Goal: Communication & Community: Connect with others

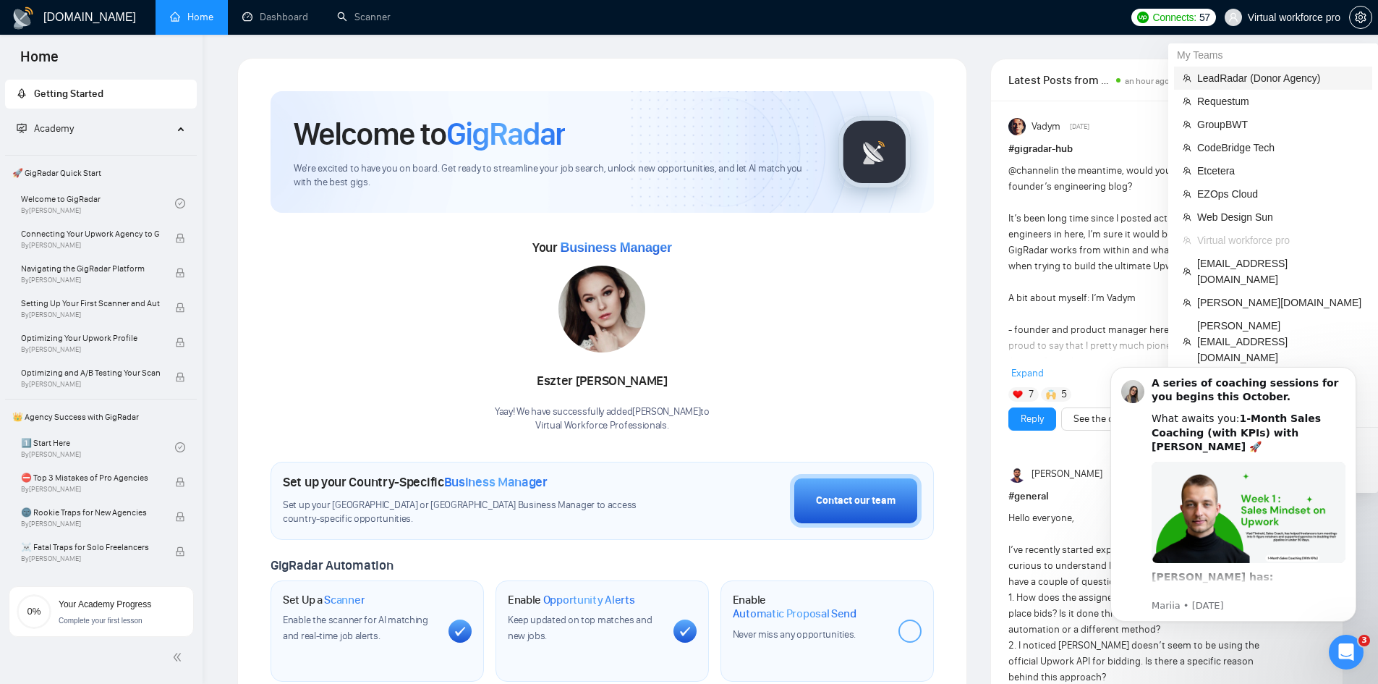
click at [1285, 78] on span "LeadRadar (Donor Agency)" at bounding box center [1280, 78] width 166 height 16
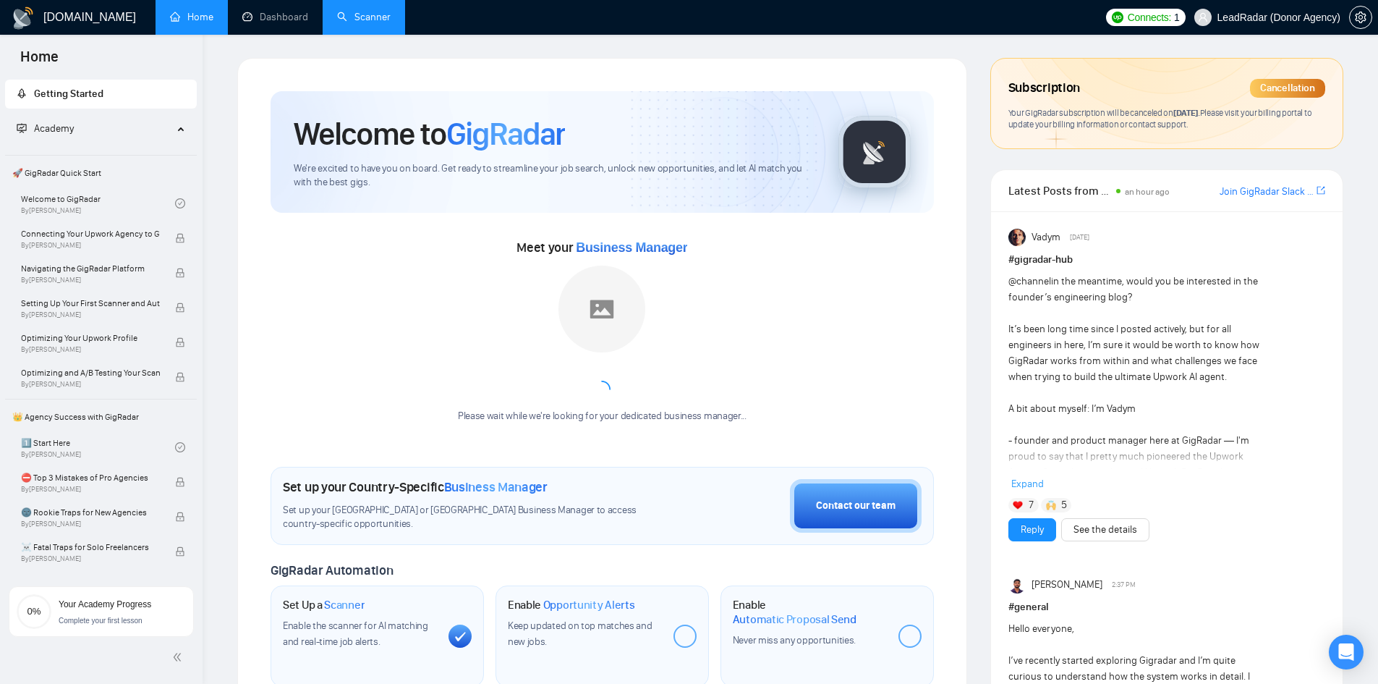
click at [373, 20] on link "Scanner" at bounding box center [364, 17] width 54 height 12
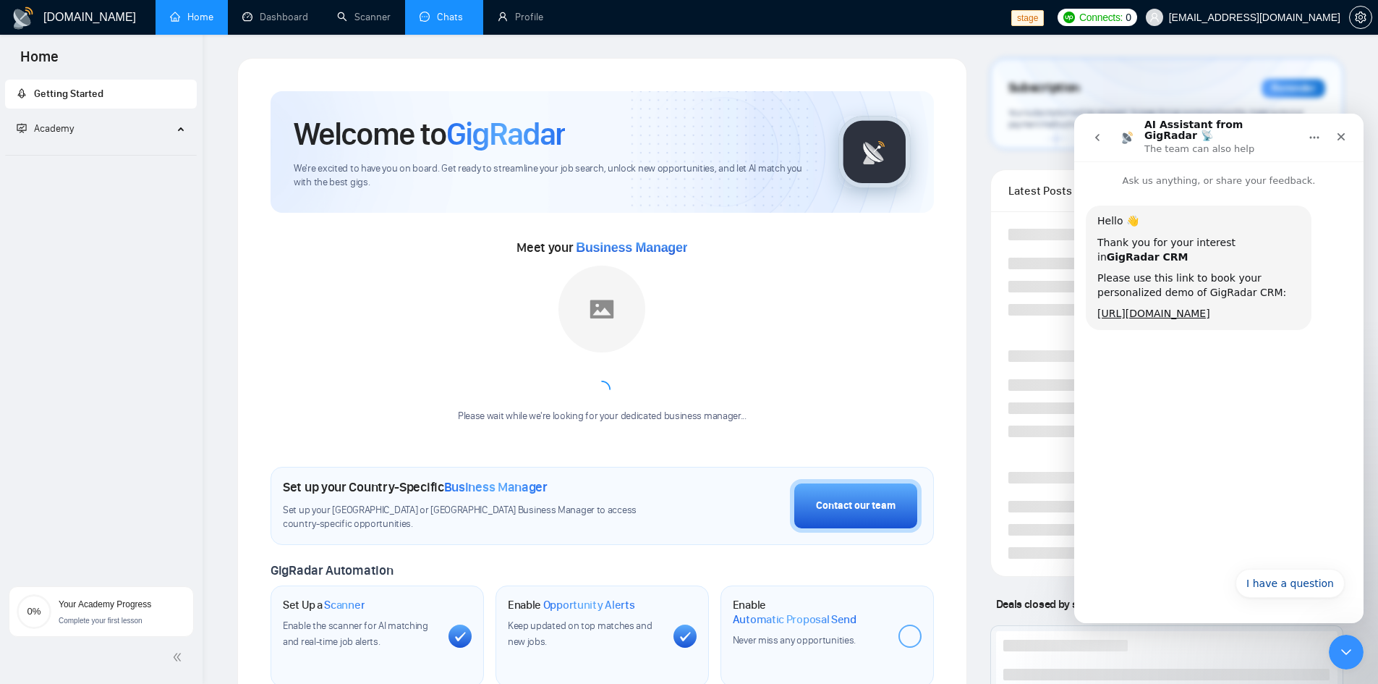
click at [439, 23] on link "Chats" at bounding box center [444, 17] width 49 height 12
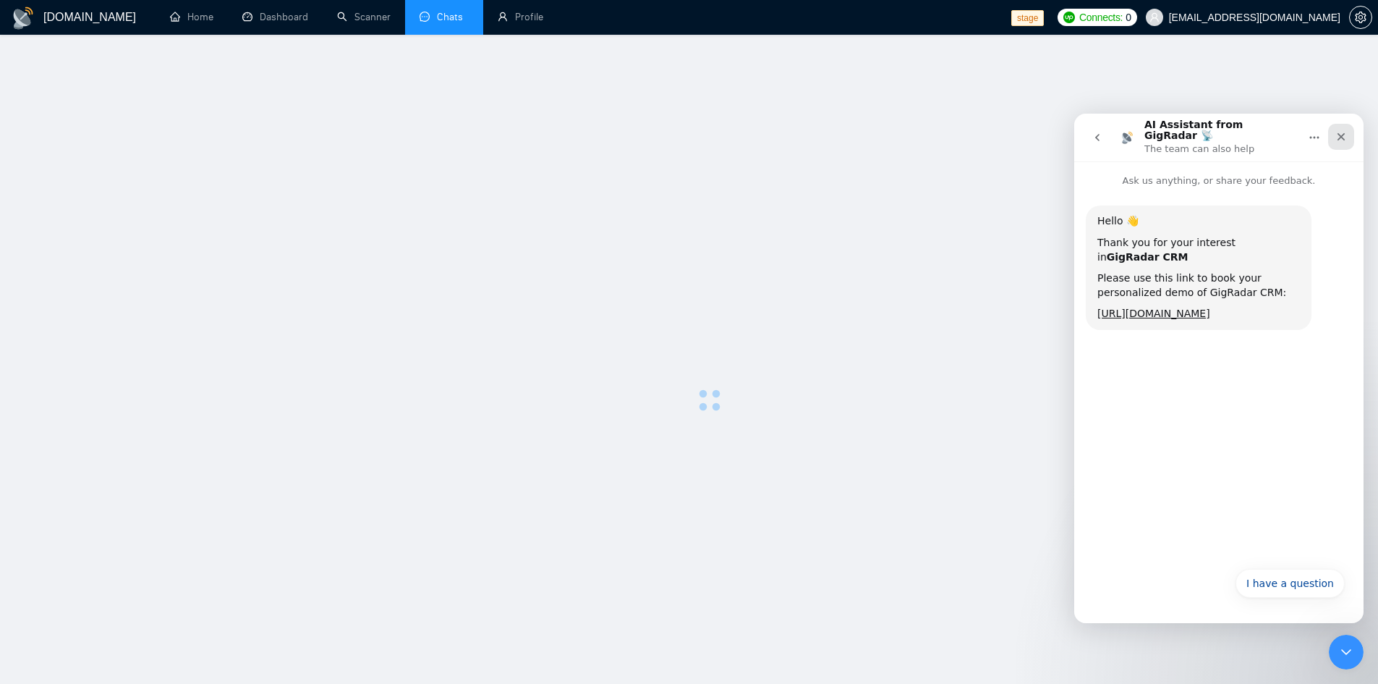
click at [1340, 135] on icon "Close" at bounding box center [1341, 137] width 12 height 12
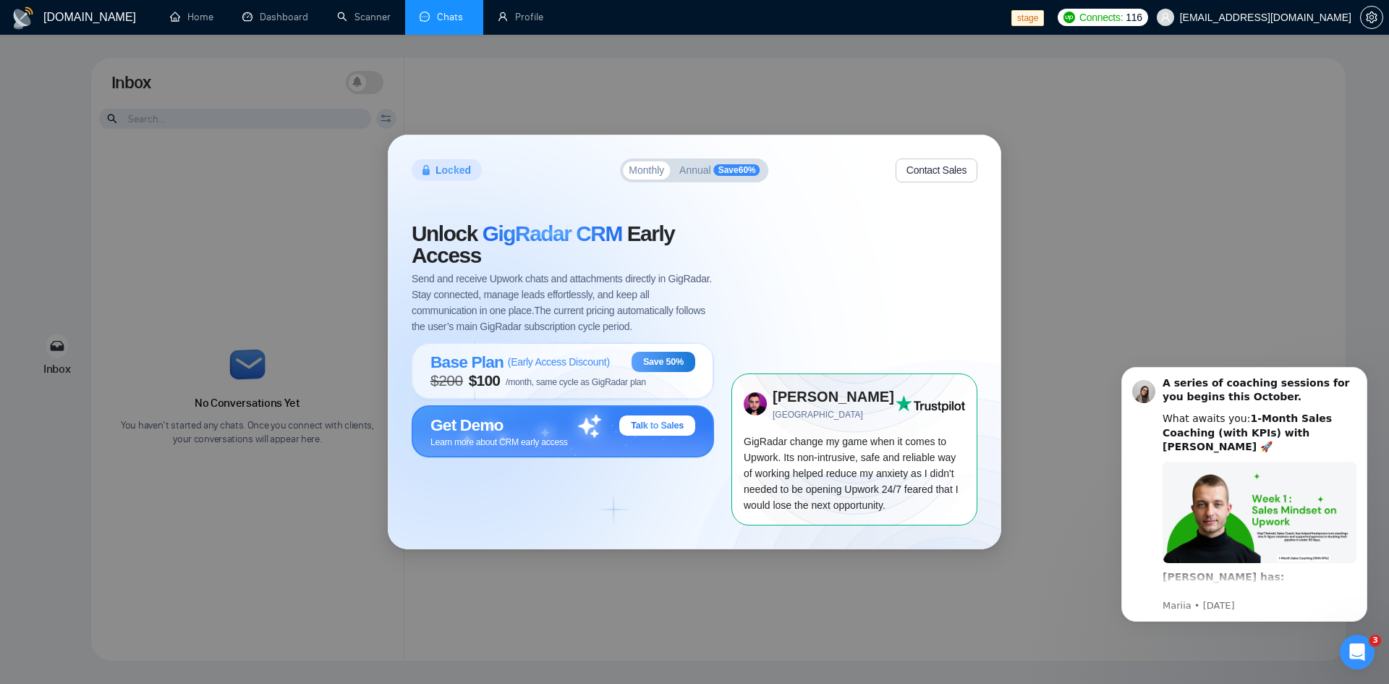
click at [606, 430] on div "Get Demo Talk to Sales" at bounding box center [562, 425] width 265 height 20
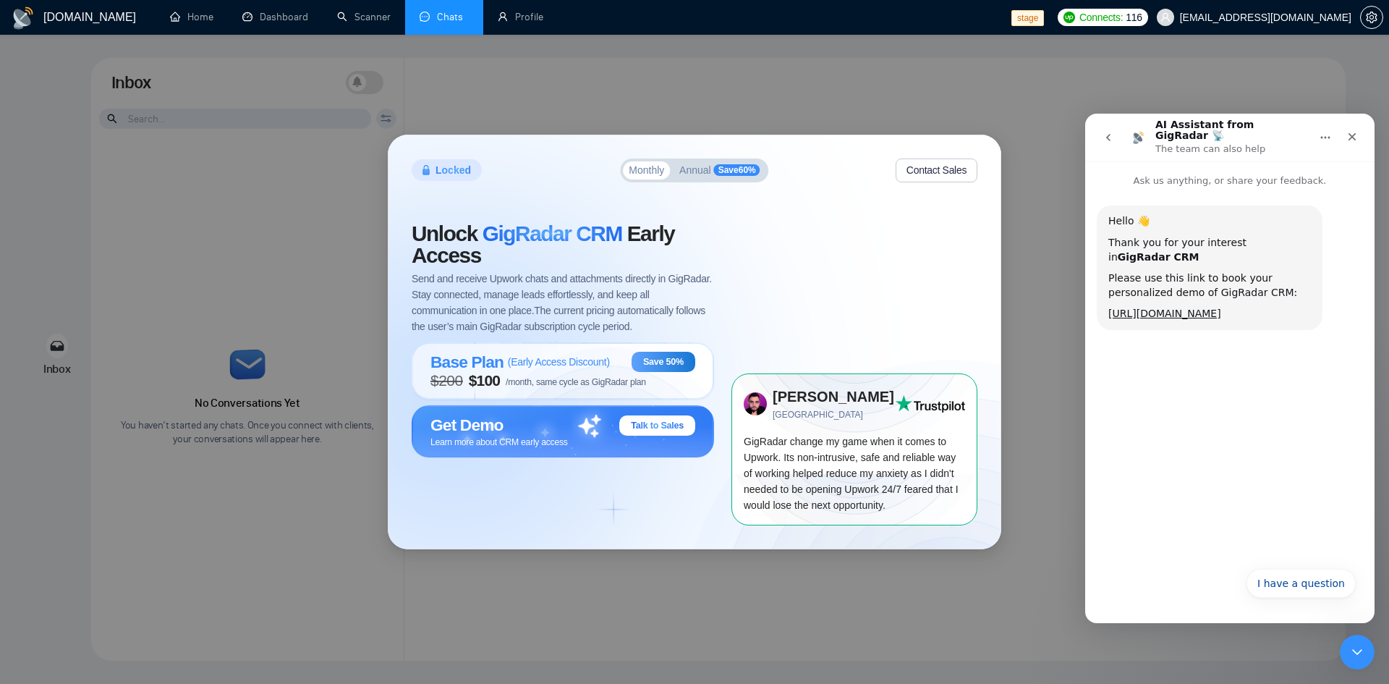
click at [1210, 351] on div "Hello 👋 Thank you for your interest in GigRadar CRM Please use this link to boo…" at bounding box center [1229, 373] width 289 height 371
click at [1349, 134] on icon "Close" at bounding box center [1352, 137] width 12 height 12
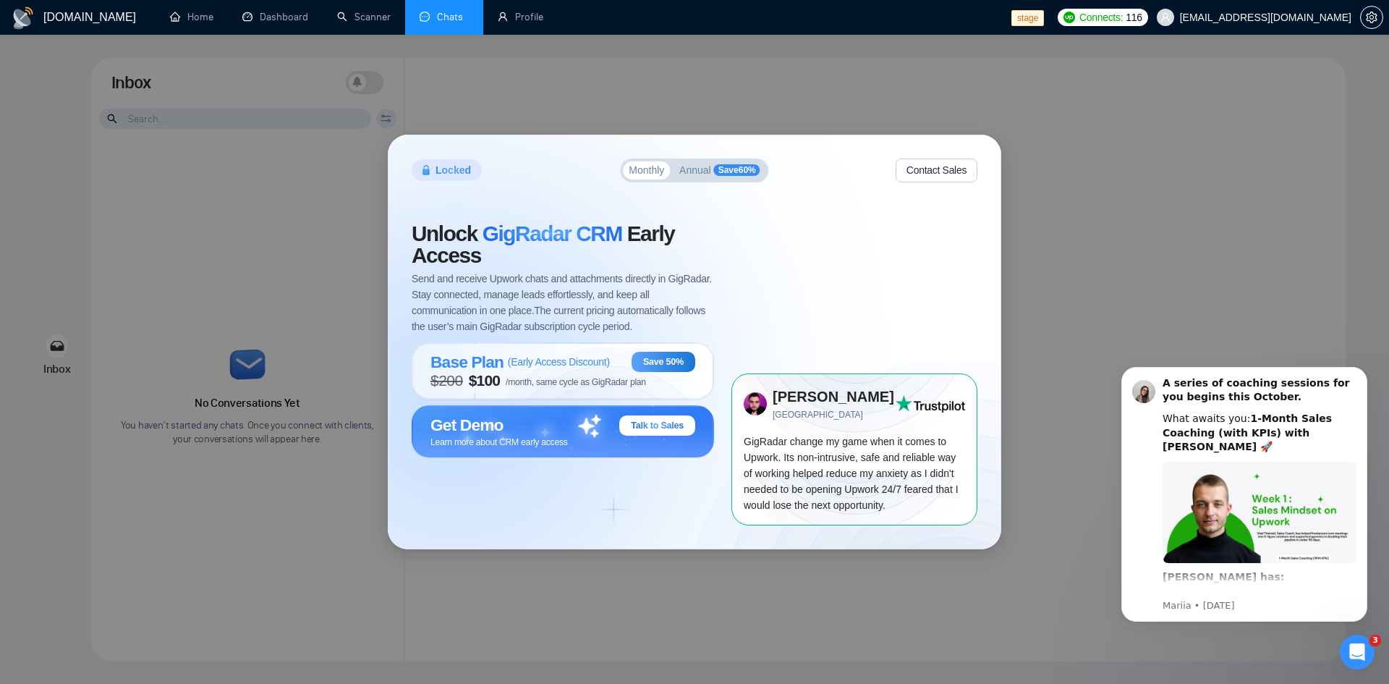
click at [1267, 289] on div "Locked Monthly Annual Save 60 % Contact Sales Unlock GigRadar CRM Early Access …" at bounding box center [694, 342] width 1389 height 684
click at [564, 435] on div "Get Demo Talk to Sales" at bounding box center [562, 425] width 265 height 20
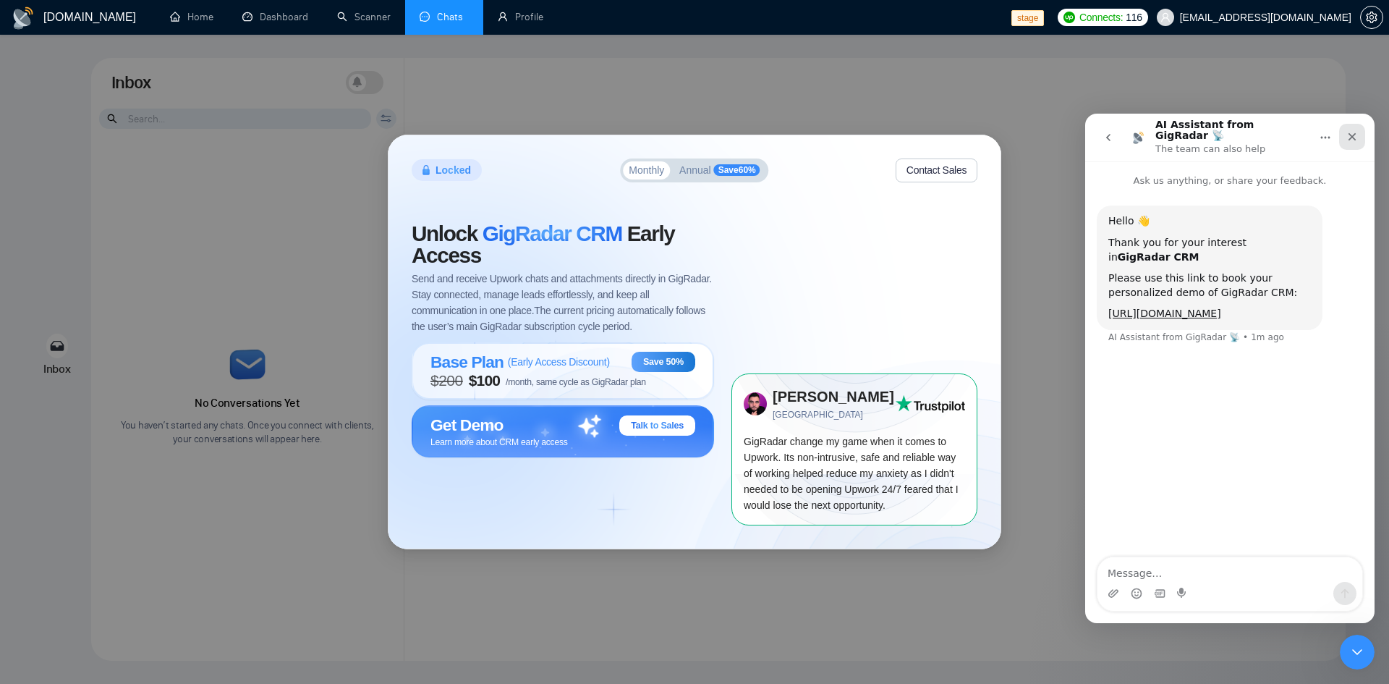
click at [1353, 133] on icon "Close" at bounding box center [1352, 137] width 8 height 8
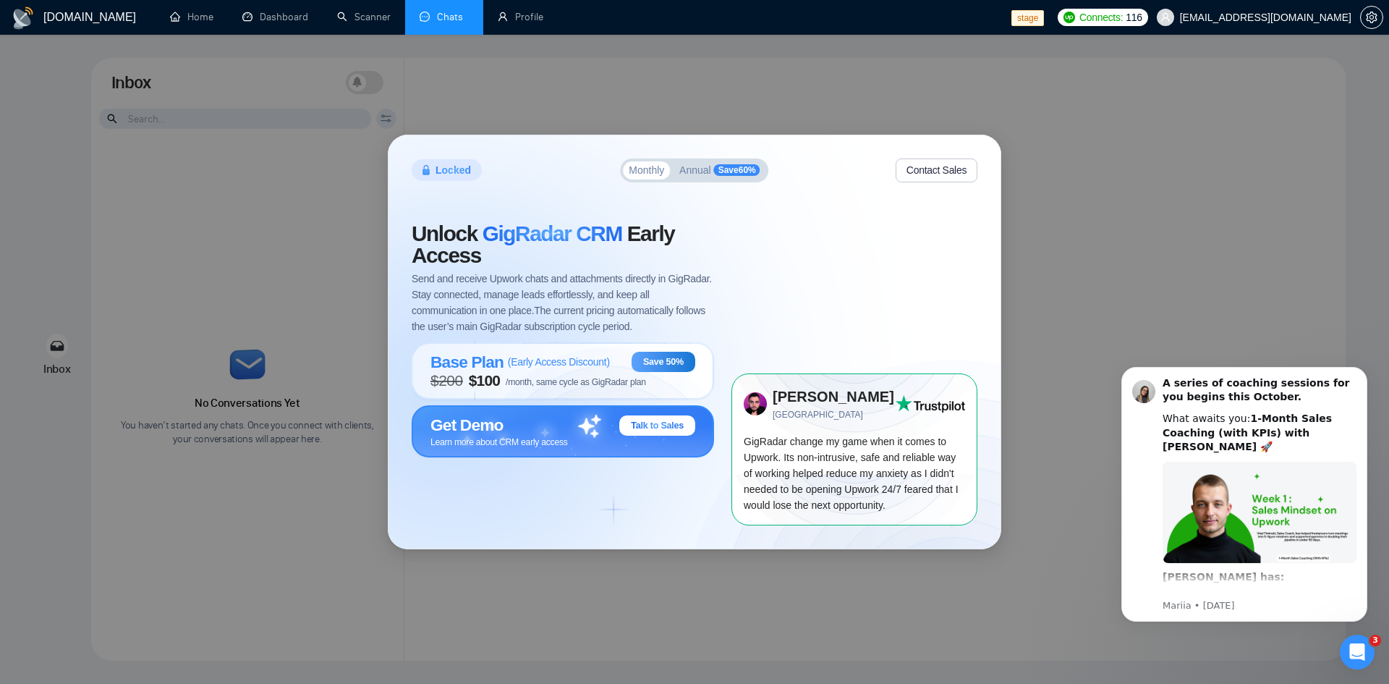
click at [592, 433] on div "Get Demo Talk to Sales" at bounding box center [562, 425] width 265 height 20
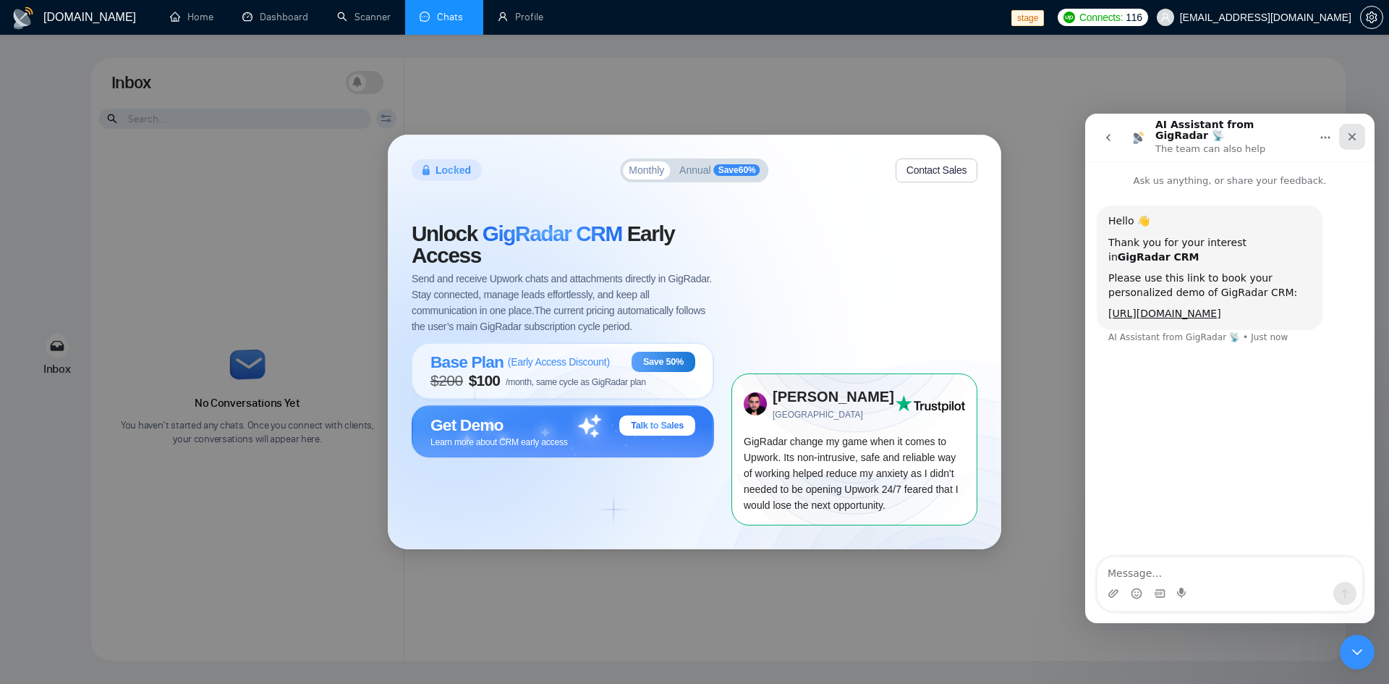
click at [1345, 136] on div "Close" at bounding box center [1352, 137] width 26 height 26
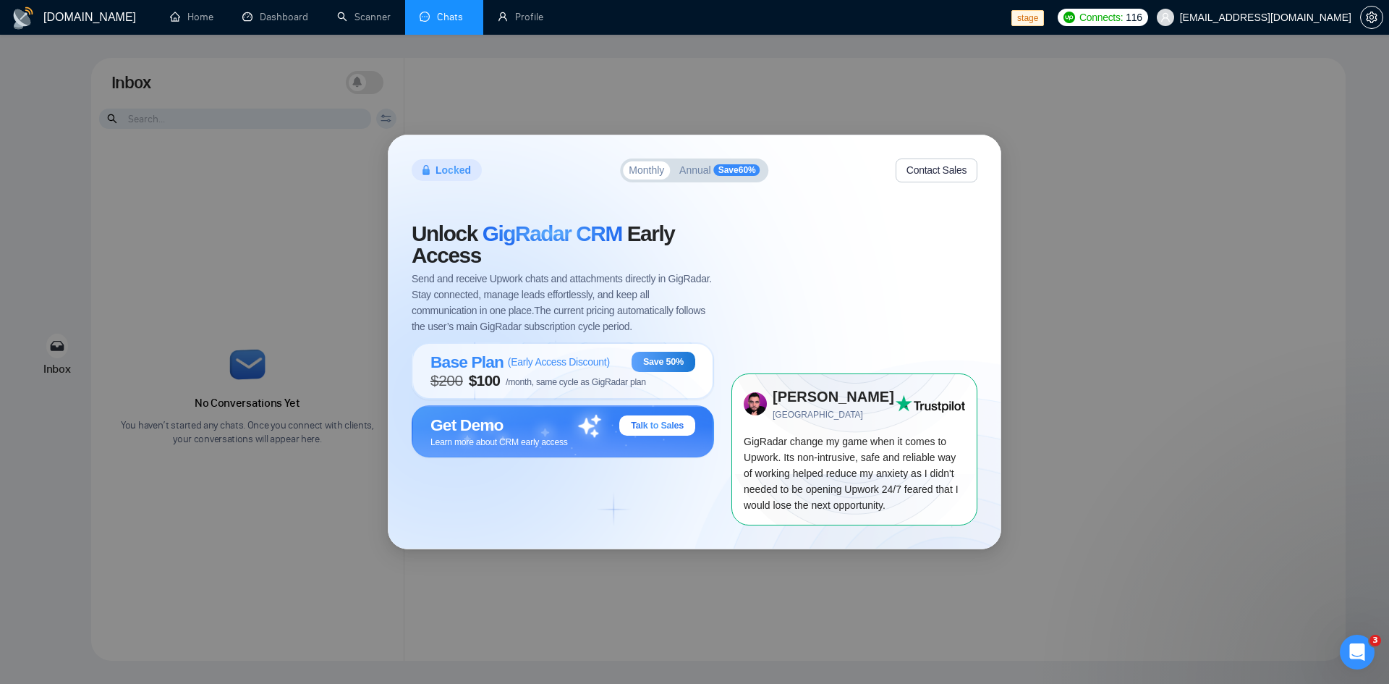
click at [1236, 17] on span "[EMAIL_ADDRESS][DOMAIN_NAME]" at bounding box center [1265, 17] width 171 height 0
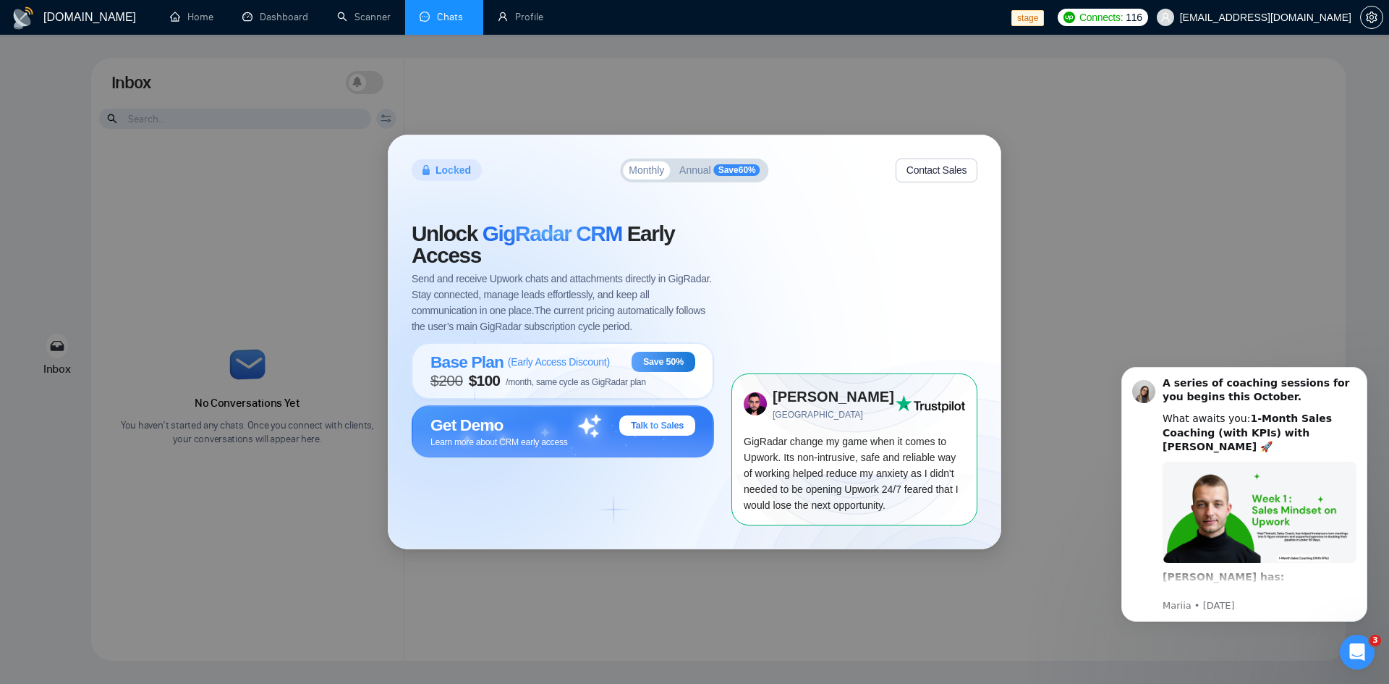
click at [1079, 226] on div "Locked Monthly Annual Save 60 % Contact Sales Unlock GigRadar CRM Early Access …" at bounding box center [694, 342] width 1389 height 684
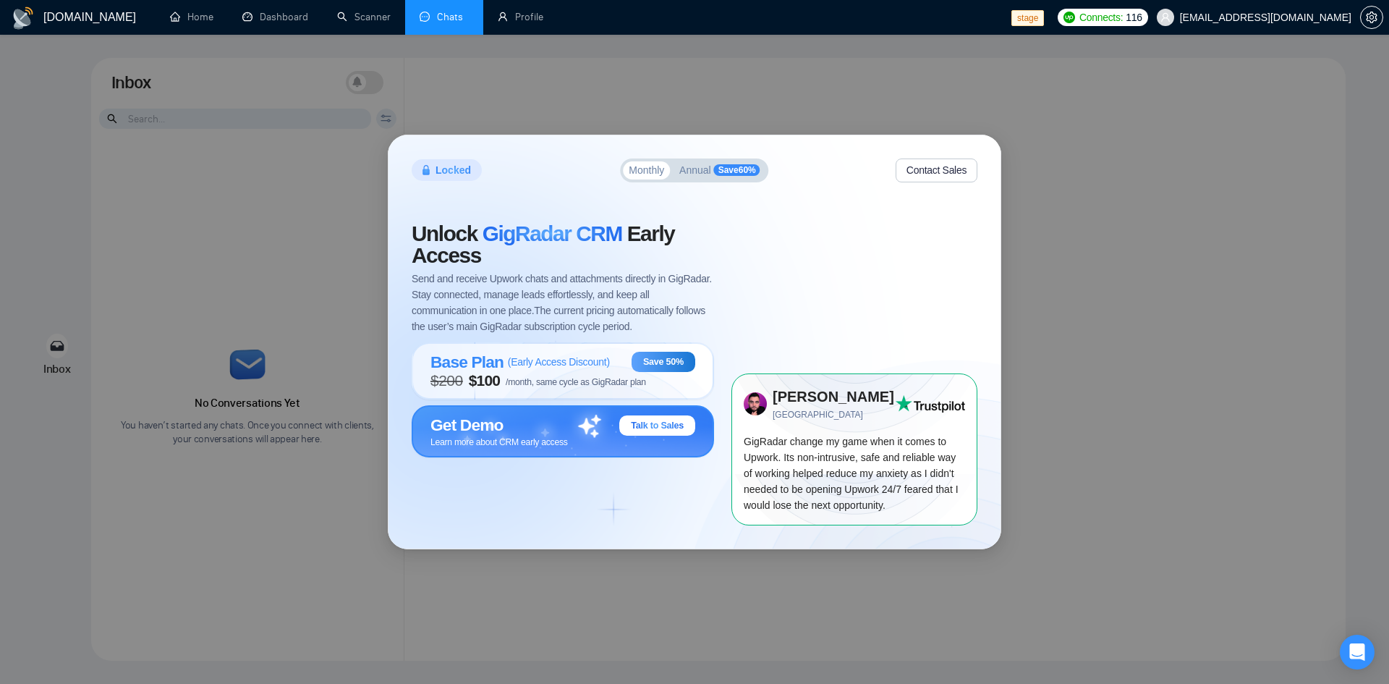
click at [561, 432] on div "Get Demo Talk to Sales" at bounding box center [562, 425] width 265 height 20
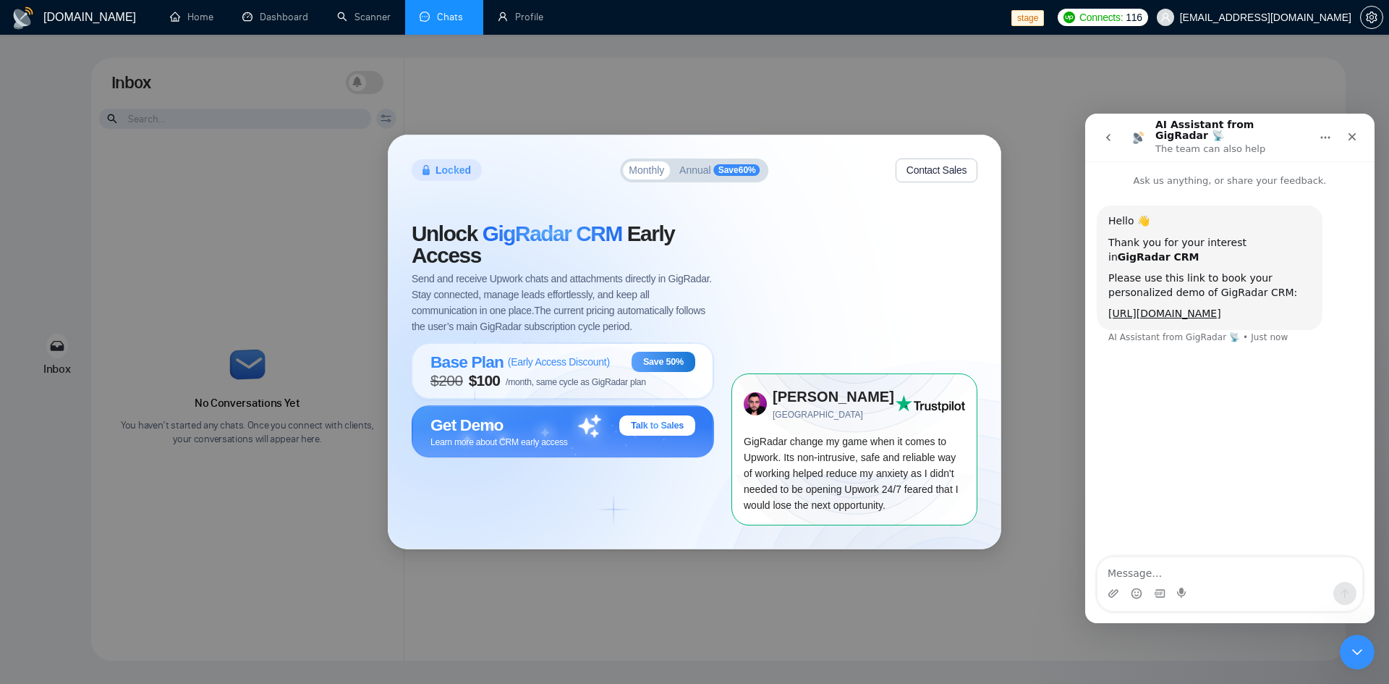
click at [1248, 487] on div "Hello 👋 Thank you for your interest in GigRadar CRM Please use this link to boo…" at bounding box center [1229, 373] width 289 height 370
click at [1284, 571] on textarea "Message…" at bounding box center [1229, 569] width 265 height 25
click at [1219, 428] on div "Hello 👋 Thank you for your interest in GigRadar CRM Please use this link to boo…" at bounding box center [1229, 373] width 289 height 370
click at [1364, 129] on div "Close" at bounding box center [1352, 137] width 26 height 26
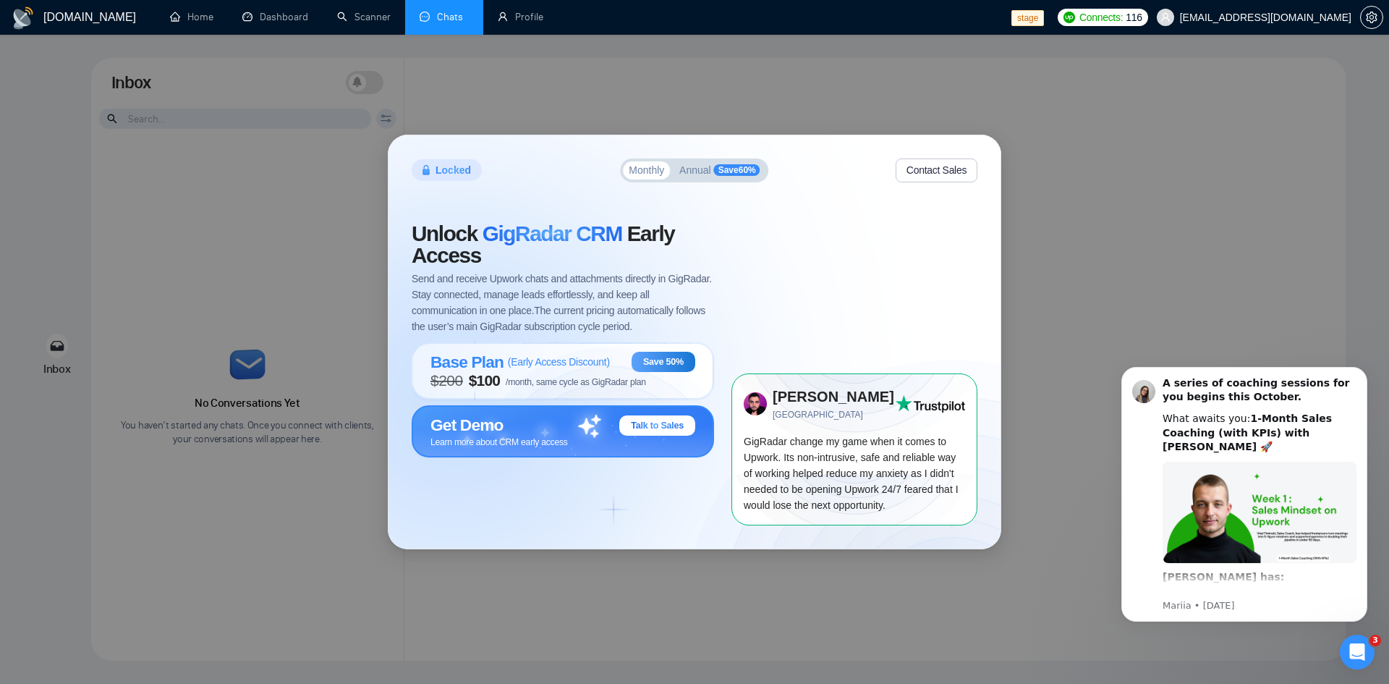
click at [583, 425] on div "Get Demo Talk to Sales" at bounding box center [562, 425] width 265 height 20
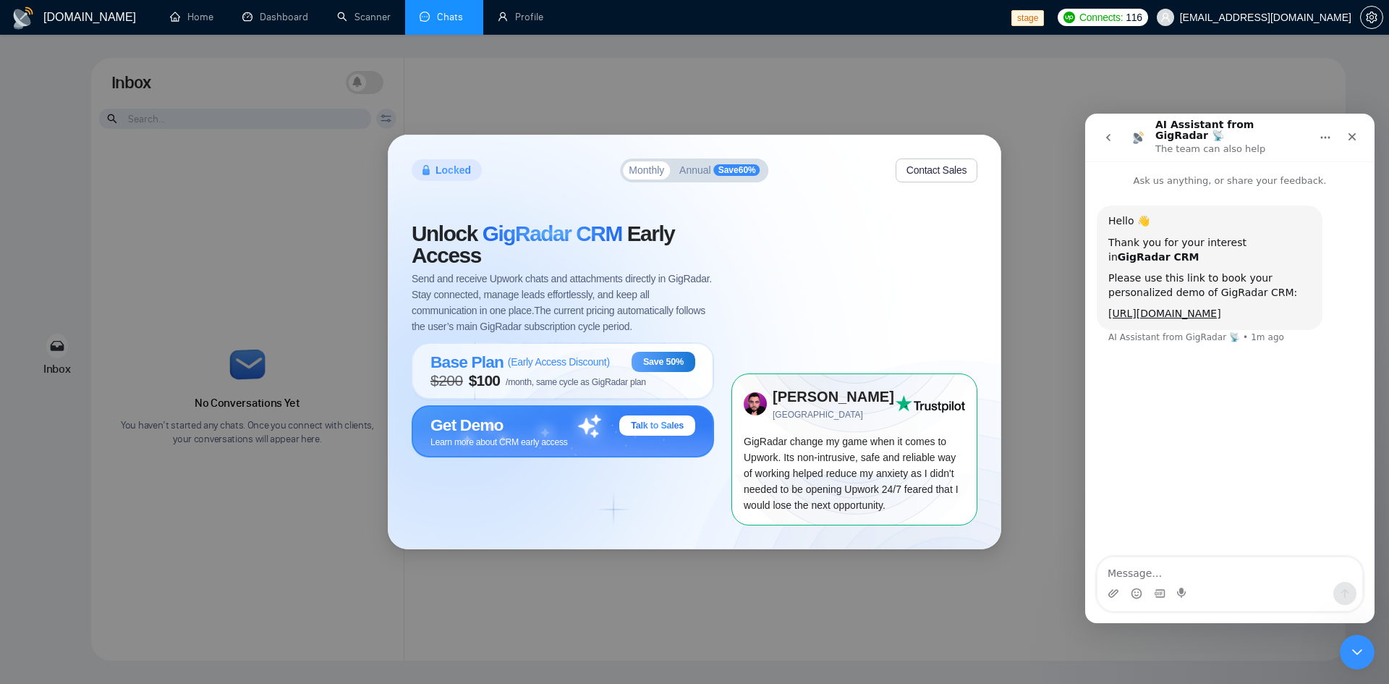
click at [577, 443] on div "Learn more about CRM early access" at bounding box center [562, 441] width 265 height 12
click at [1232, 500] on div "Hello 👋 Thank you for your interest in GigRadar CRM Please use this link to boo…" at bounding box center [1229, 373] width 289 height 370
click at [1217, 564] on textarea "Message…" at bounding box center [1229, 569] width 265 height 25
click at [443, 429] on span "Get Demo" at bounding box center [466, 425] width 73 height 20
click at [804, 38] on div "Locked Monthly Annual Save 60 % Contact Sales Unlock GigRadar CRM Early Access …" at bounding box center [694, 342] width 1389 height 684
